Goal: Transaction & Acquisition: Purchase product/service

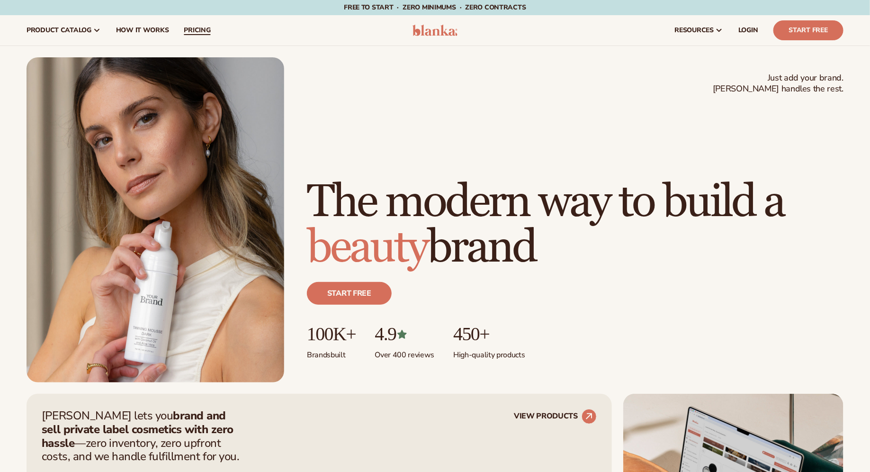
click at [192, 32] on span "pricing" at bounding box center [197, 31] width 27 height 8
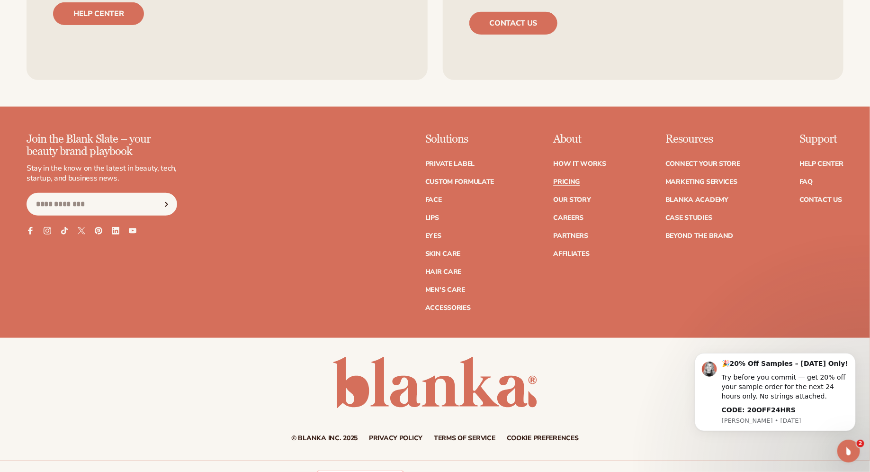
scroll to position [2053, 0]
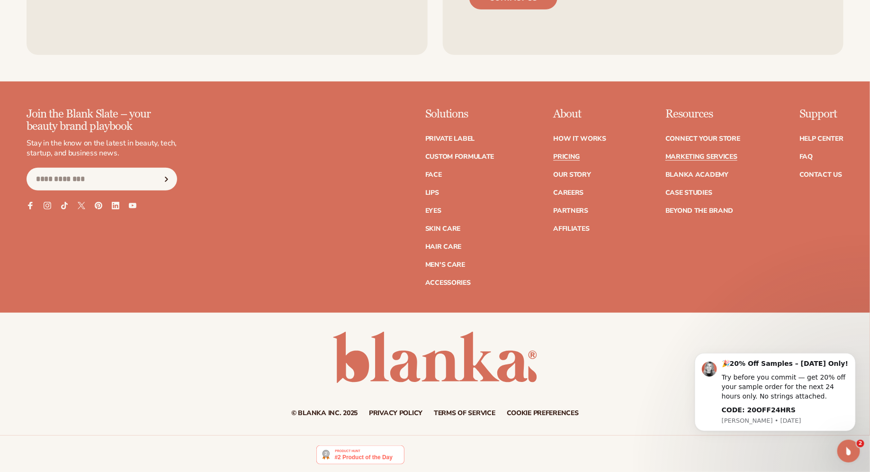
click at [719, 154] on link "Marketing services" at bounding box center [702, 157] width 72 height 7
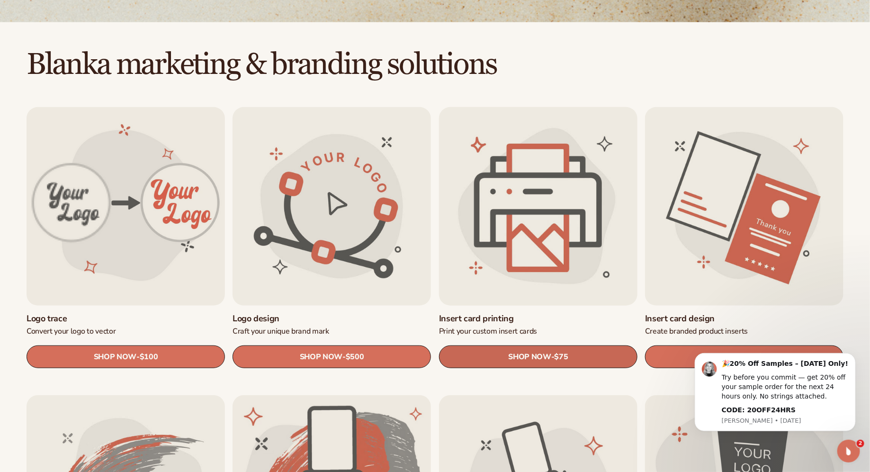
click at [508, 356] on span "SHOP NOW" at bounding box center [529, 357] width 43 height 9
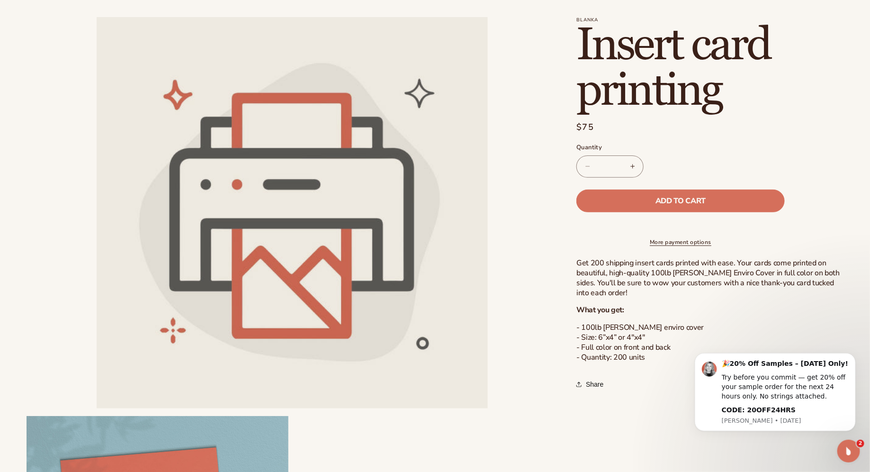
scroll to position [54, 0]
